Goal: Navigation & Orientation: Go to known website

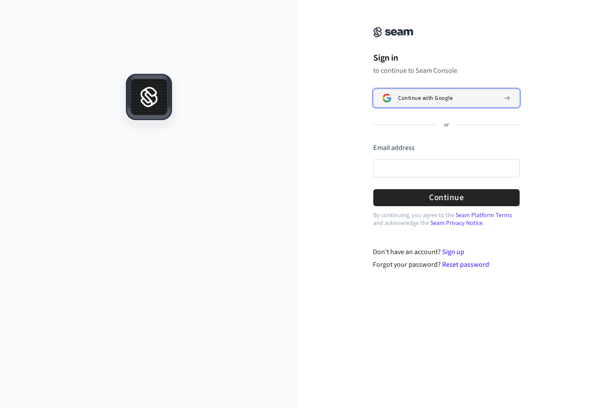
click at [458, 101] on div "Continue with Google" at bounding box center [447, 98] width 98 height 7
